Goal: Information Seeking & Learning: Learn about a topic

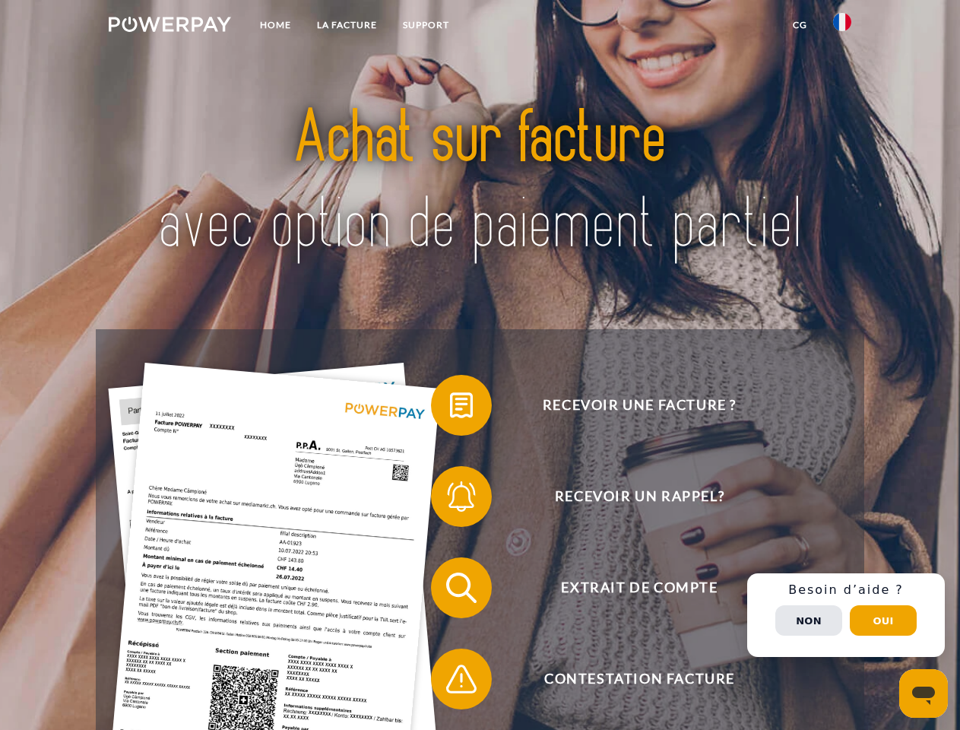
click at [170, 27] on img at bounding box center [170, 24] width 122 height 15
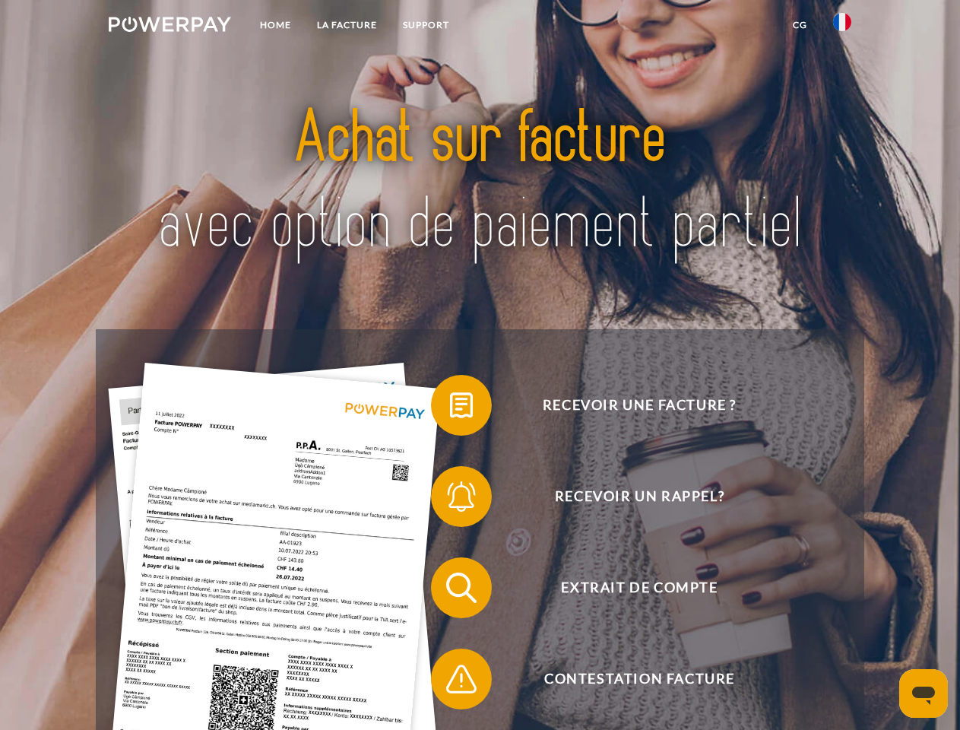
click at [842, 27] on img at bounding box center [842, 22] width 18 height 18
click at [800, 25] on link "CG" at bounding box center [800, 24] width 40 height 27
click at [450, 408] on span at bounding box center [439, 405] width 76 height 76
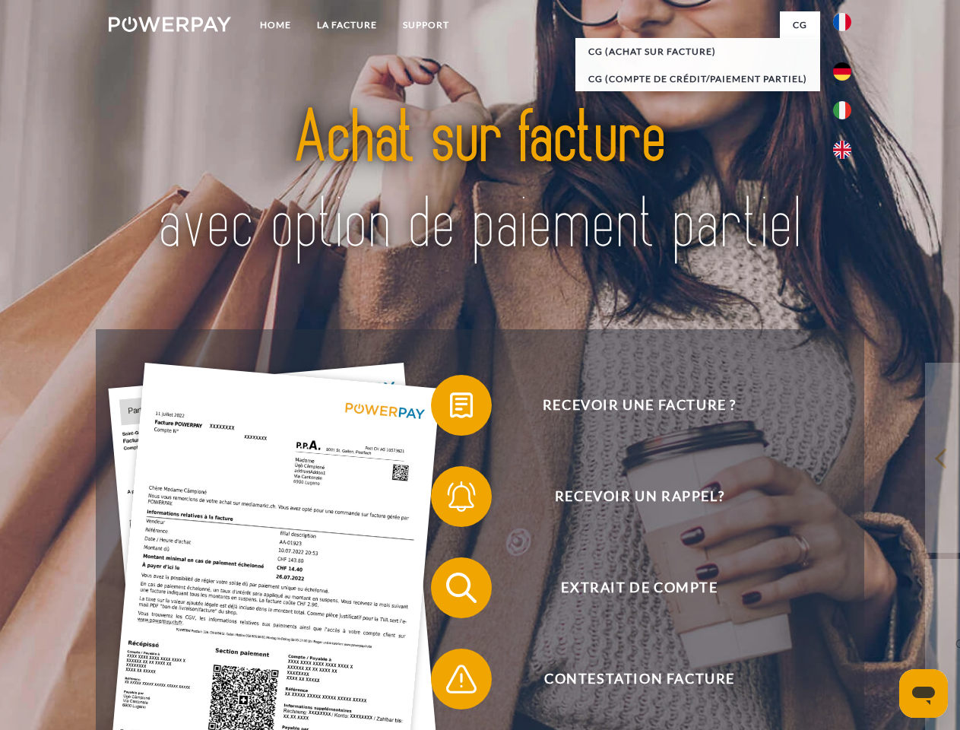
click at [450, 500] on div "Recevoir une facture ? Recevoir un rappel? Extrait de compte retour" at bounding box center [480, 633] width 768 height 608
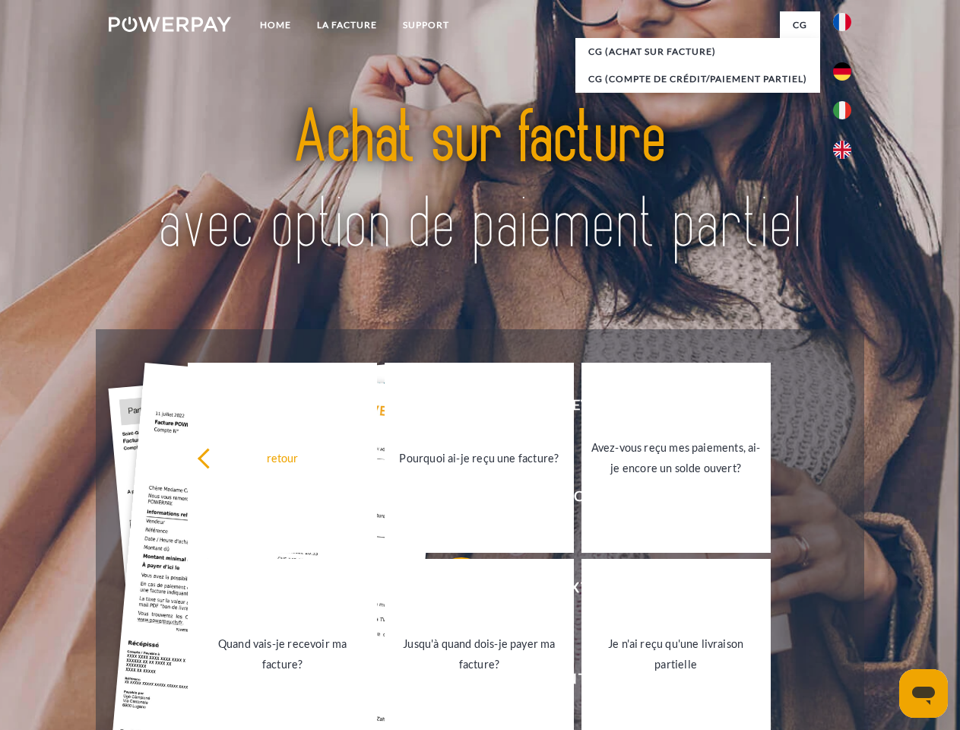
click at [450, 591] on link "Jusqu'à quand dois-je payer ma facture?" at bounding box center [479, 654] width 189 height 190
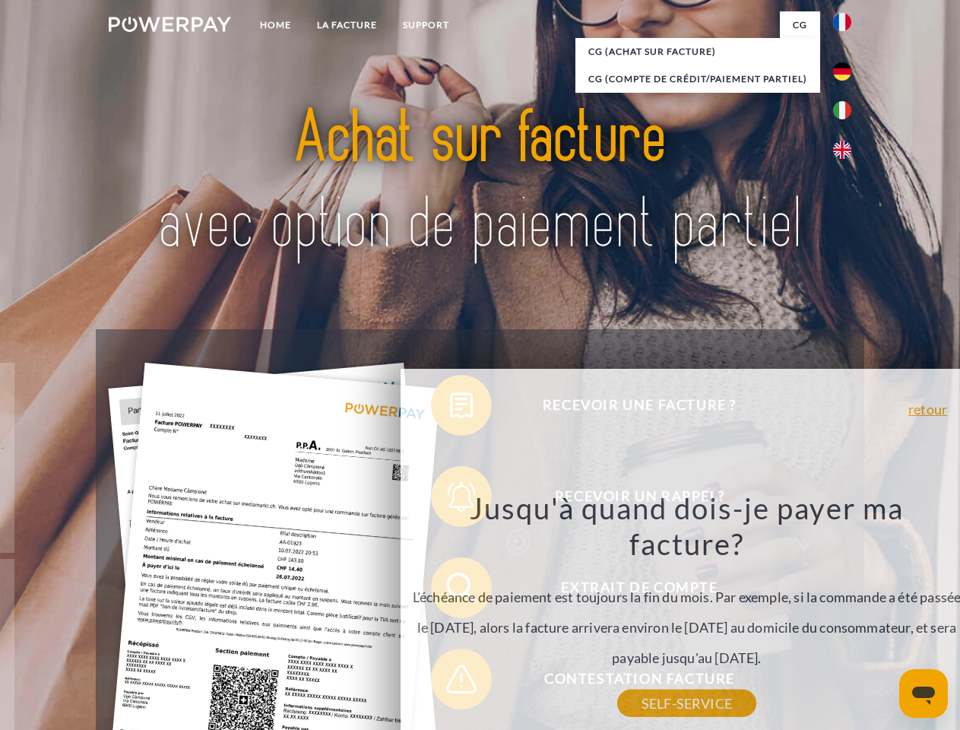
click at [450, 682] on div "Recevoir une facture ? Recevoir un rappel? Extrait de compte retour" at bounding box center [480, 633] width 768 height 608
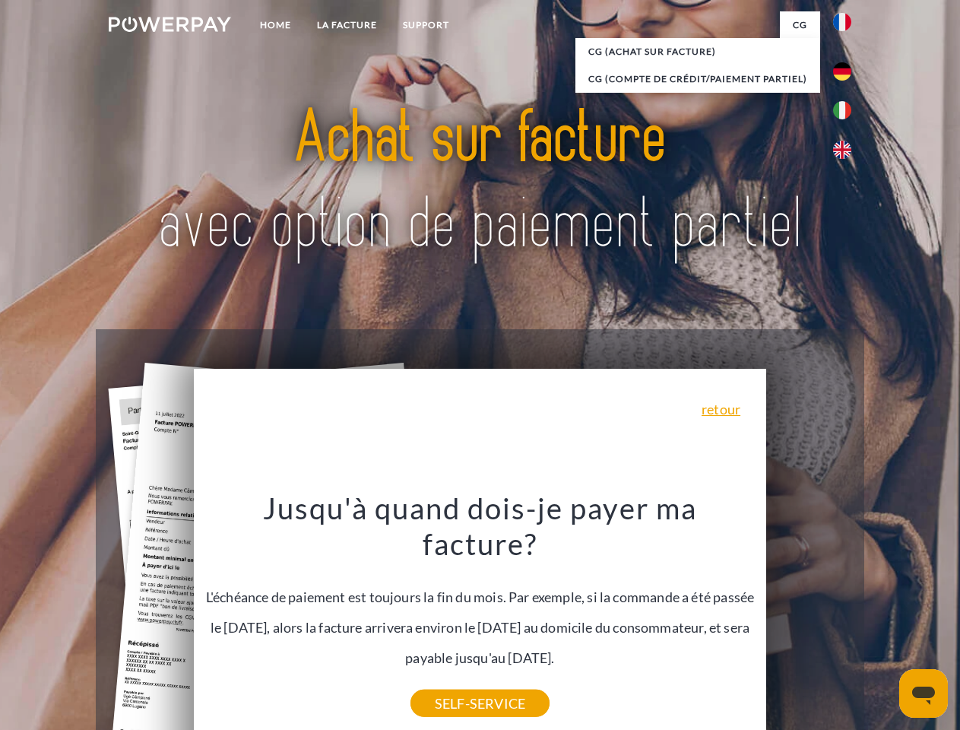
click at [846, 615] on div "Recevoir une facture ? Recevoir un rappel? Extrait de compte retour" at bounding box center [480, 633] width 768 height 608
click at [809, 618] on span "Extrait de compte" at bounding box center [639, 587] width 373 height 61
click at [884, 620] on header "Home LA FACTURE Support" at bounding box center [480, 525] width 960 height 1050
